Goal: Find specific page/section: Locate a particular part of the current website

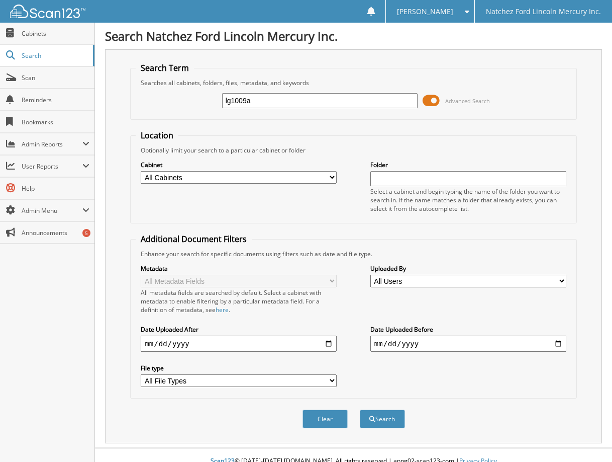
type input "lg1009a"
click at [360, 409] on button "Search" at bounding box center [382, 418] width 45 height 19
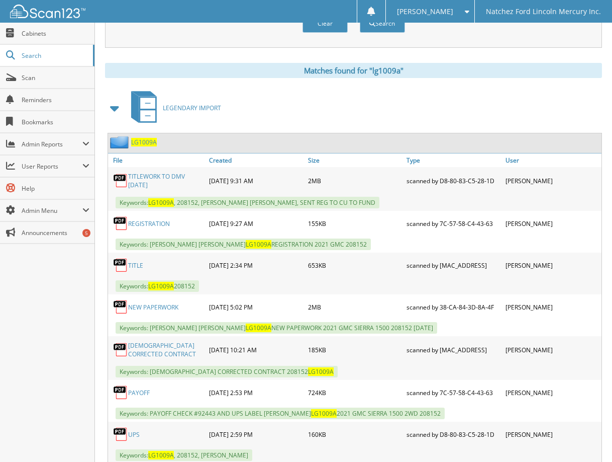
scroll to position [402, 0]
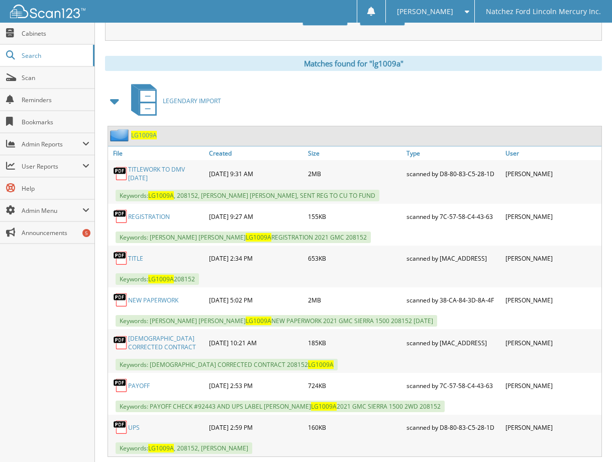
click at [140, 339] on link "[DEMOGRAPHIC_DATA] CORRECTED CONTRACT" at bounding box center [166, 342] width 76 height 17
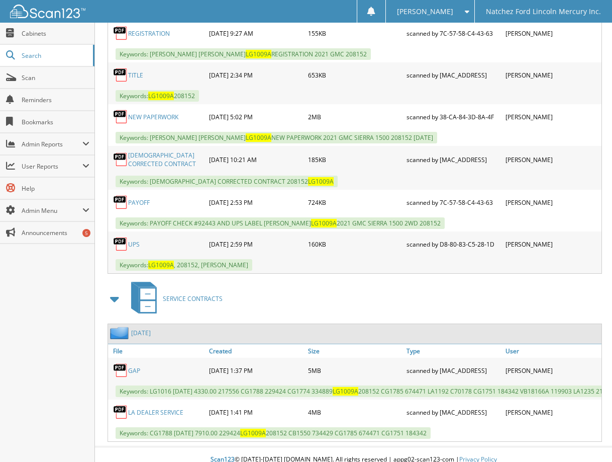
scroll to position [603, 0]
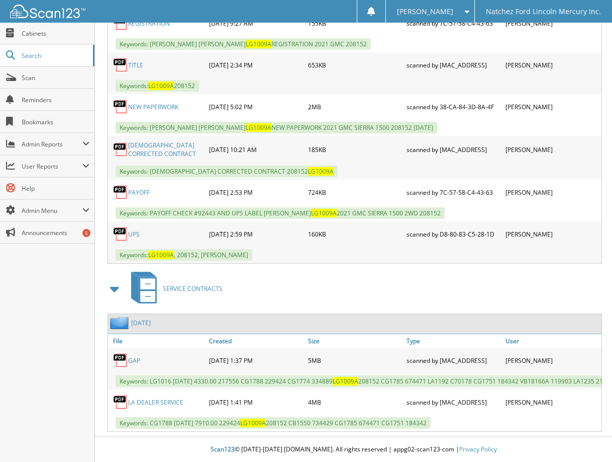
click at [157, 398] on link "LA DEALER SERVICE" at bounding box center [155, 402] width 55 height 9
click at [209, 224] on div "[DATE] 2:59 PM" at bounding box center [256, 234] width 99 height 20
